Goal: Obtain resource: Download file/media

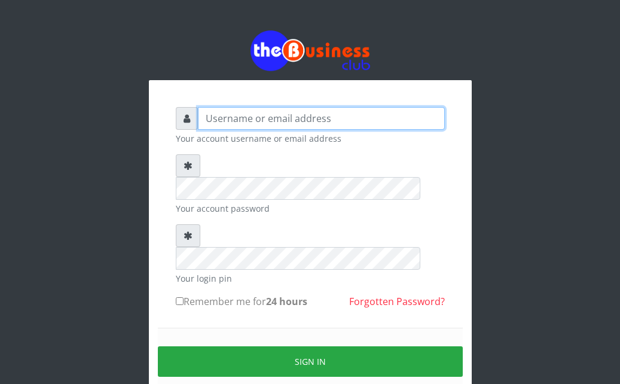
type input "Ahmed2222"
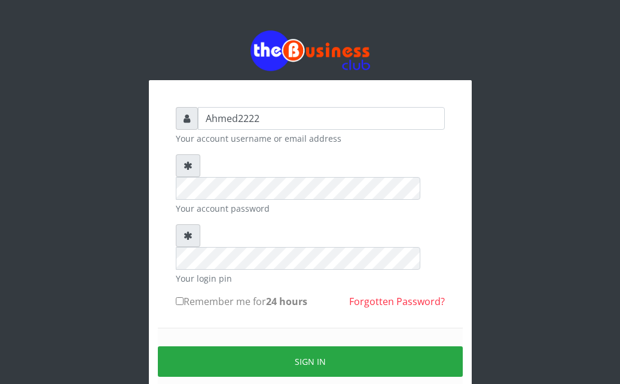
click at [176, 297] on input "Remember me for 24 hours" at bounding box center [180, 301] width 8 height 8
checkbox input "true"
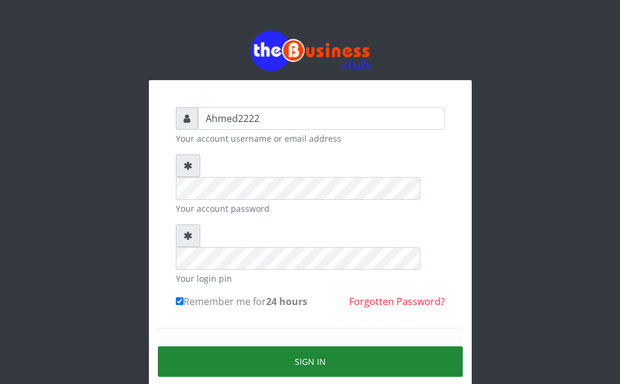
click at [221, 346] on button "Sign in" at bounding box center [310, 361] width 305 height 30
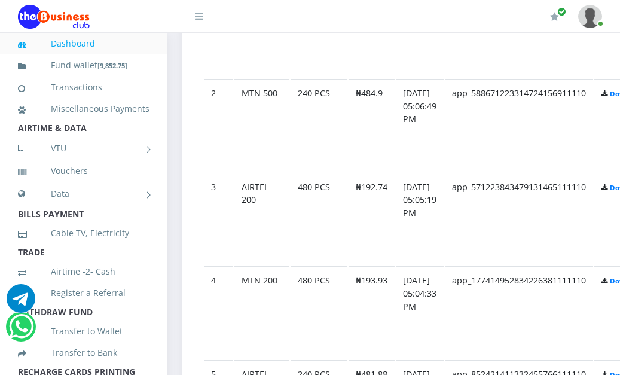
click at [617, 78] on td "Download" at bounding box center [624, 32] width 60 height 93
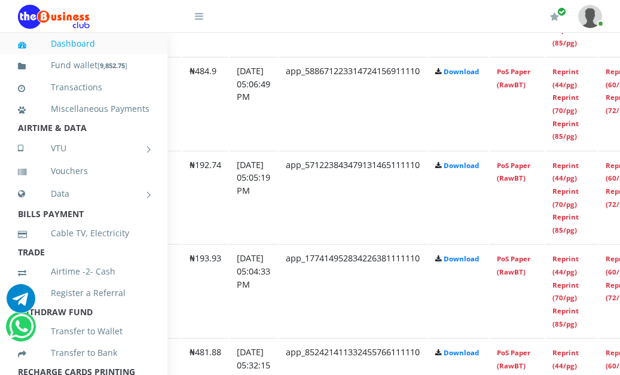
scroll to position [793, 179]
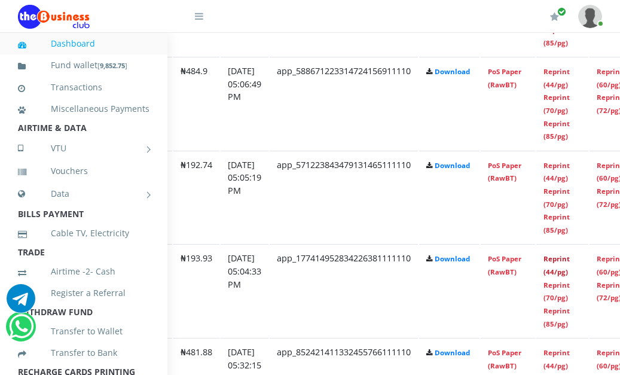
click at [570, 262] on link "Reprint (44/pg)" at bounding box center [556, 265] width 26 height 22
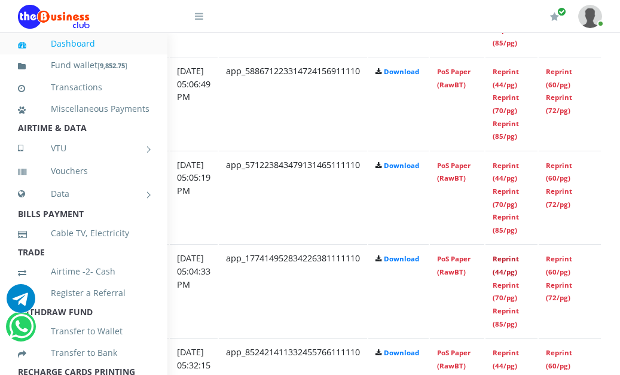
scroll to position [793, 230]
click at [513, 180] on link "Reprint (44/pg)" at bounding box center [505, 172] width 26 height 22
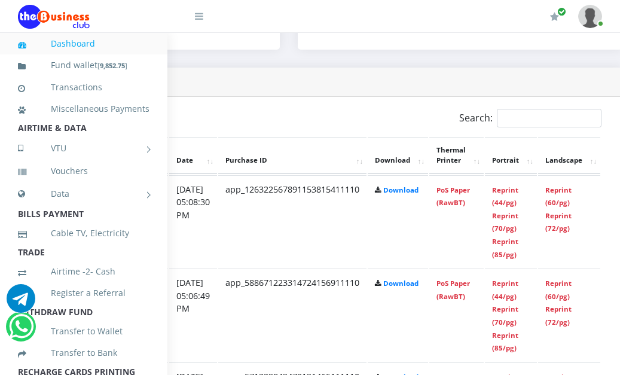
scroll to position [579, 230]
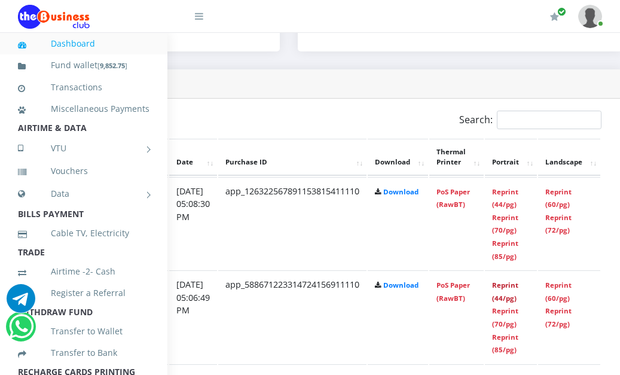
click at [518, 289] on link "Reprint (44/pg)" at bounding box center [505, 291] width 26 height 22
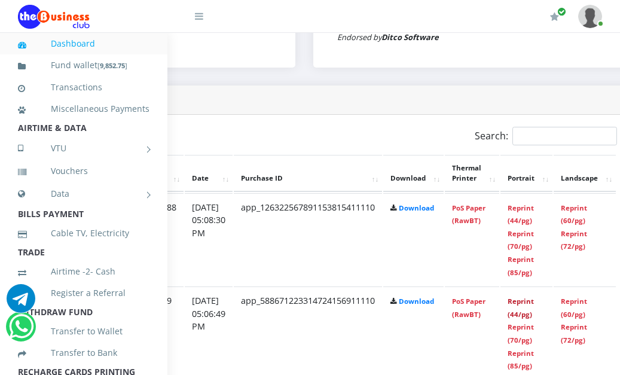
scroll to position [563, 269]
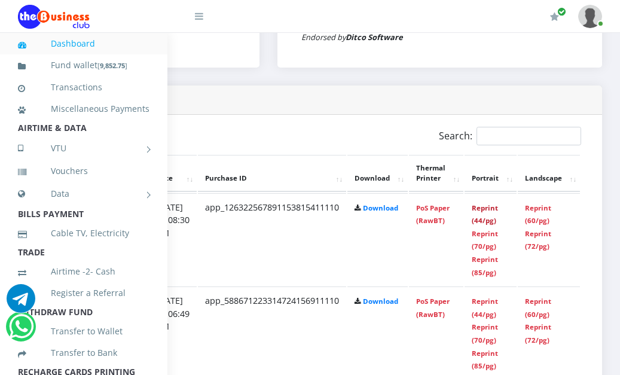
click at [475, 210] on link "Reprint (44/pg)" at bounding box center [485, 214] width 26 height 22
